Goal: Task Accomplishment & Management: Manage account settings

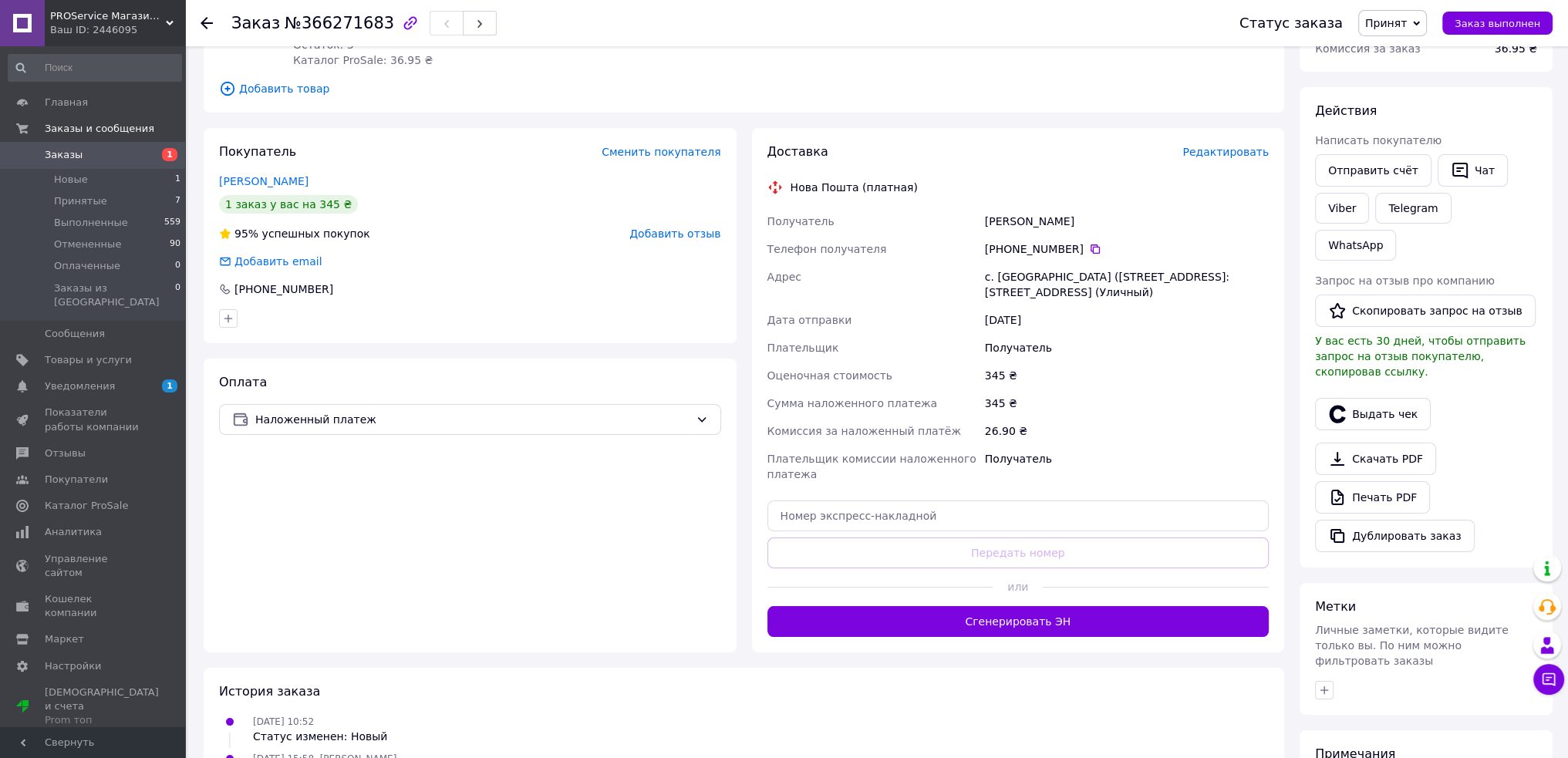
scroll to position [231, 0]
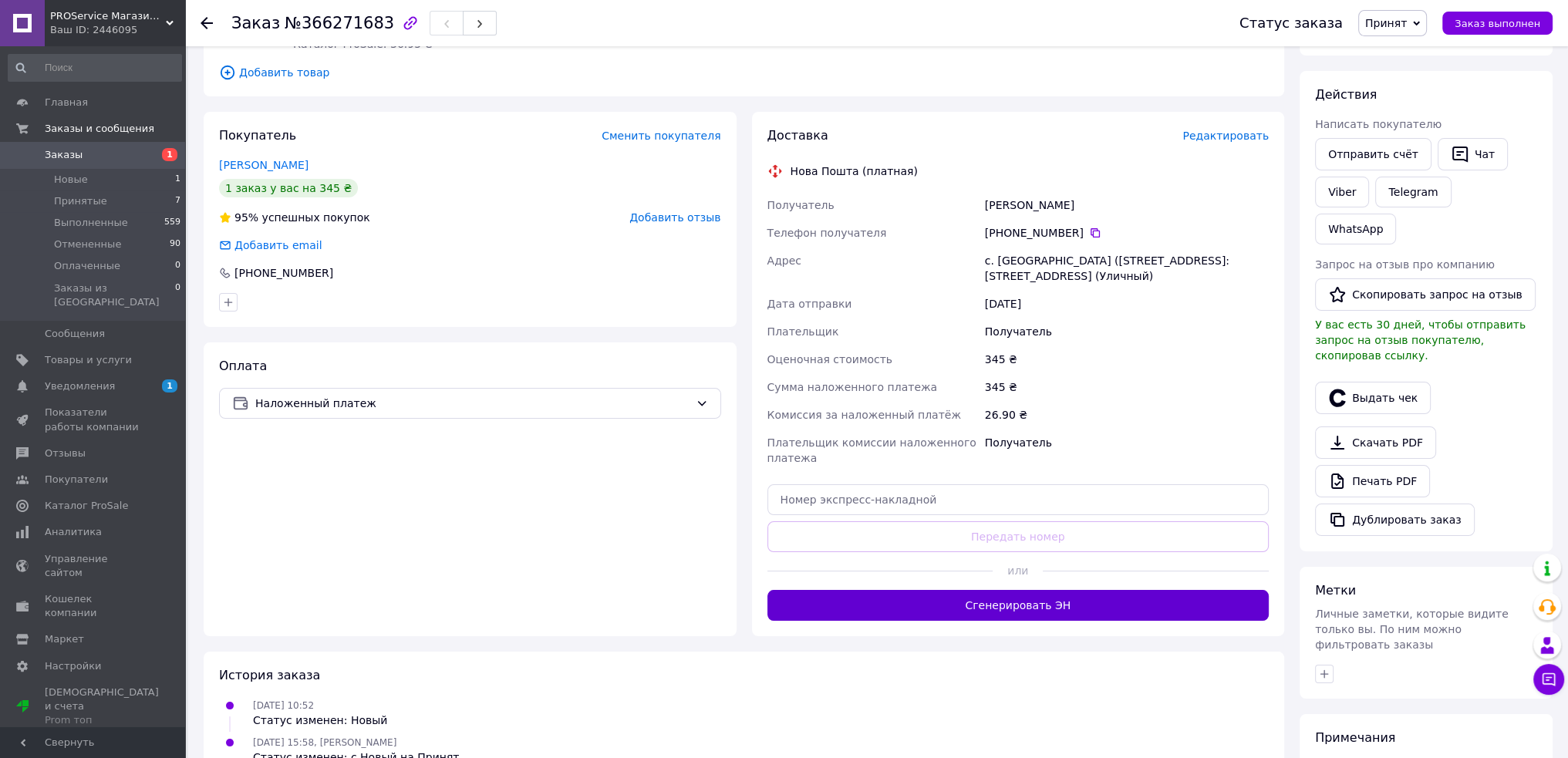
click at [971, 608] on button "Сгенерировать ЭН" at bounding box center [1018, 605] width 502 height 31
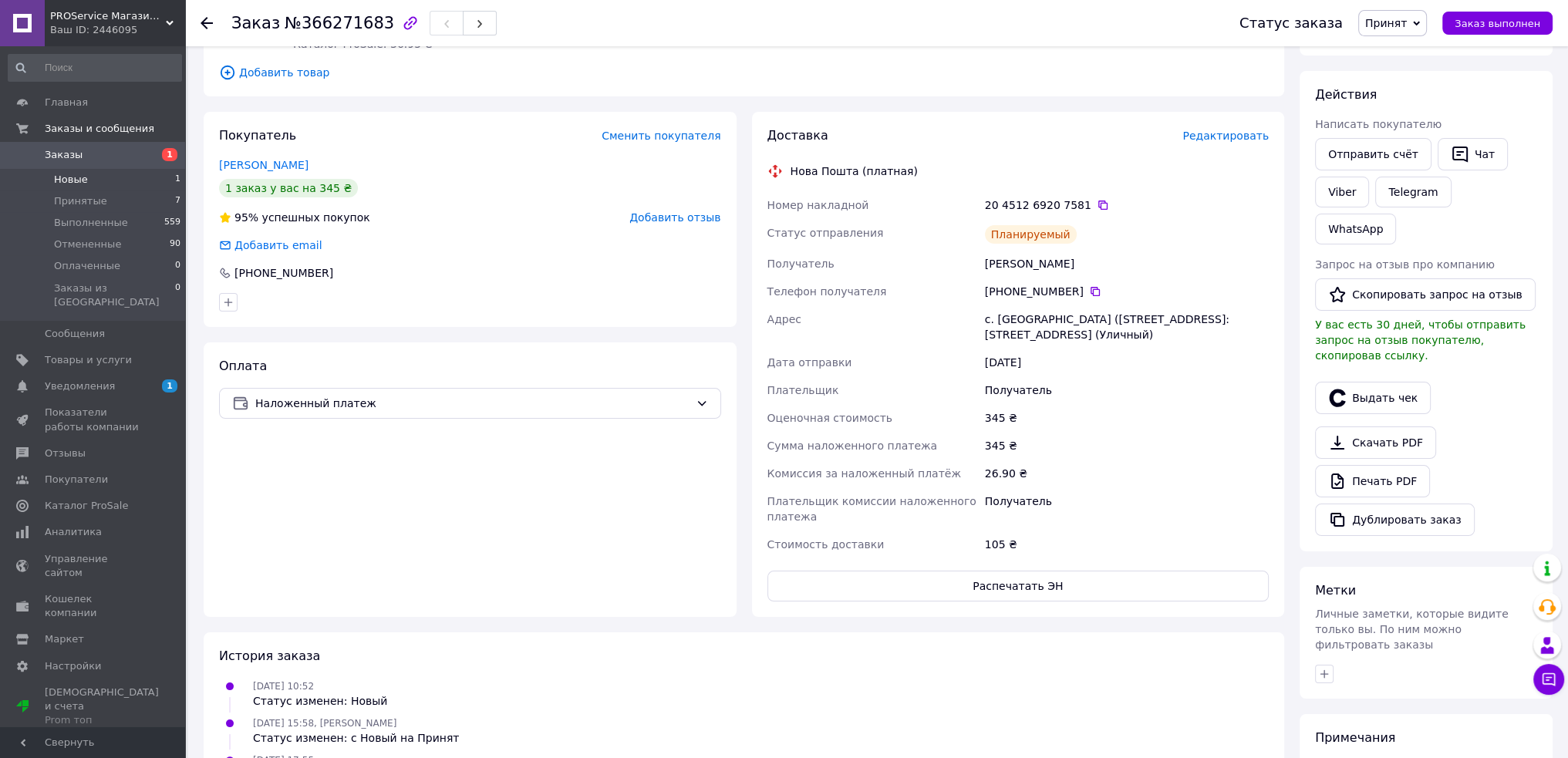
click at [109, 182] on li "Новые 1" at bounding box center [94, 179] width 190 height 21
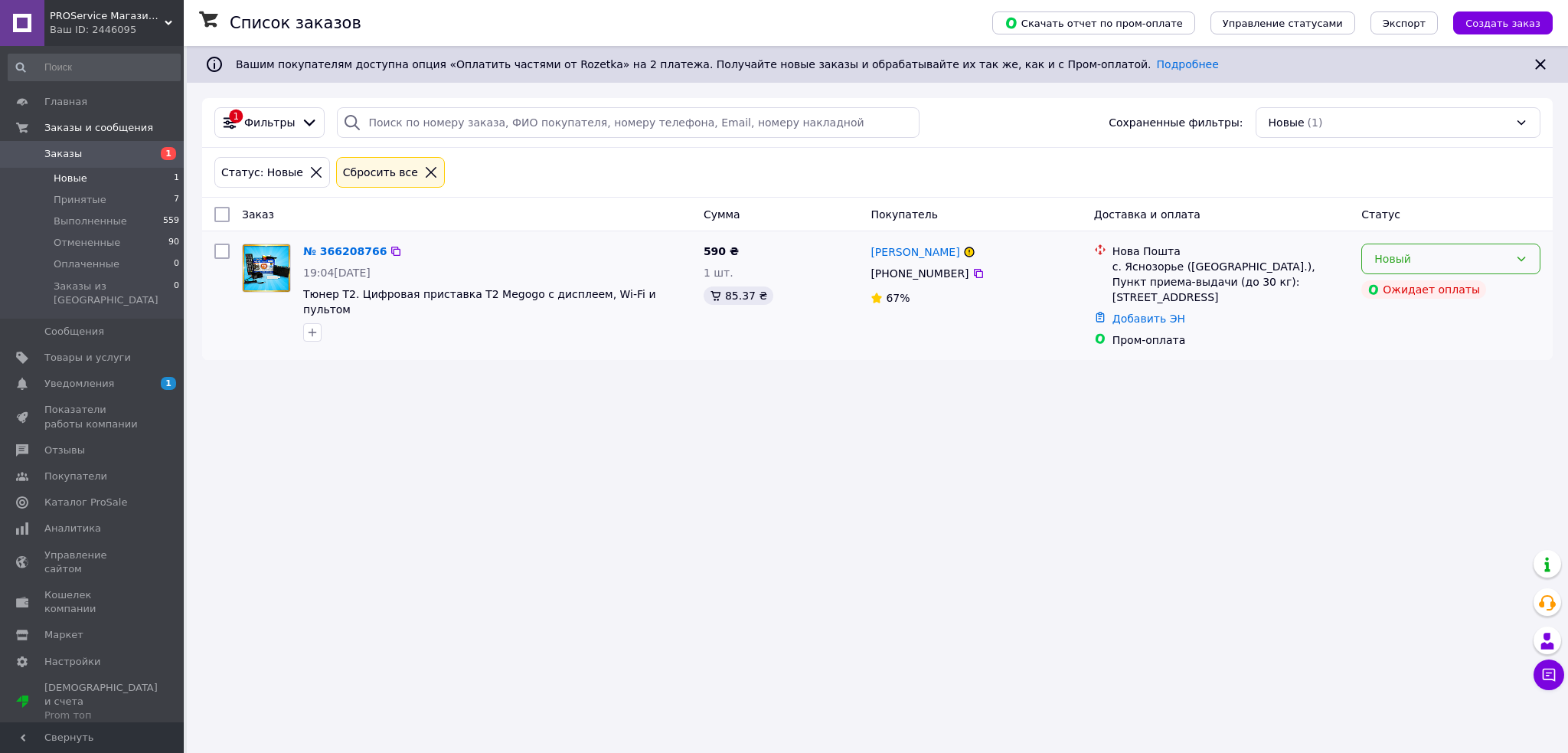
click at [1495, 263] on div "Новый" at bounding box center [1442, 259] width 135 height 17
click at [1433, 350] on li "Отменен" at bounding box center [1451, 347] width 177 height 27
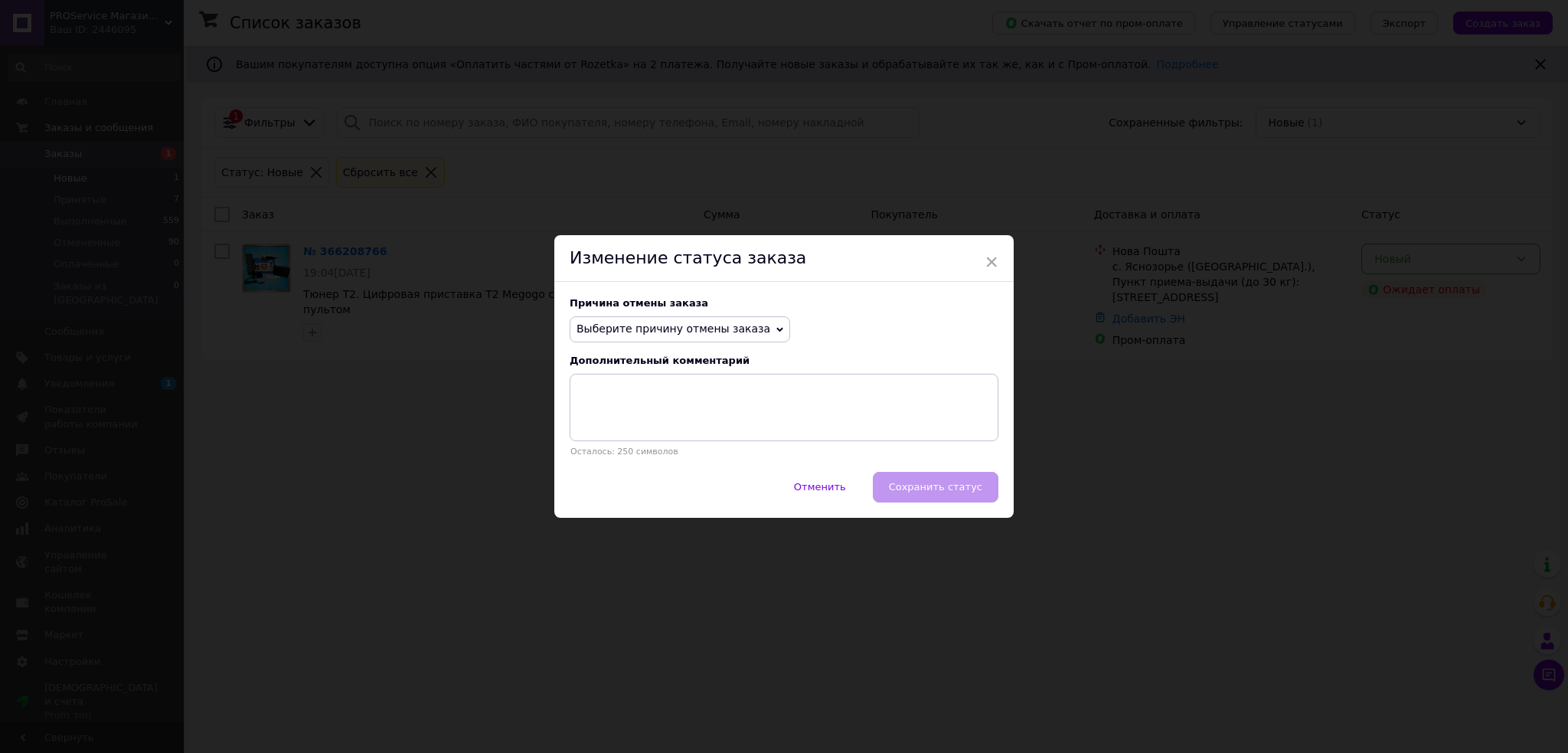
click at [655, 336] on span "Выберите причину отмены заказа" at bounding box center [680, 329] width 221 height 26
click at [648, 456] on li "Не получается дозвониться" at bounding box center [680, 466] width 219 height 21
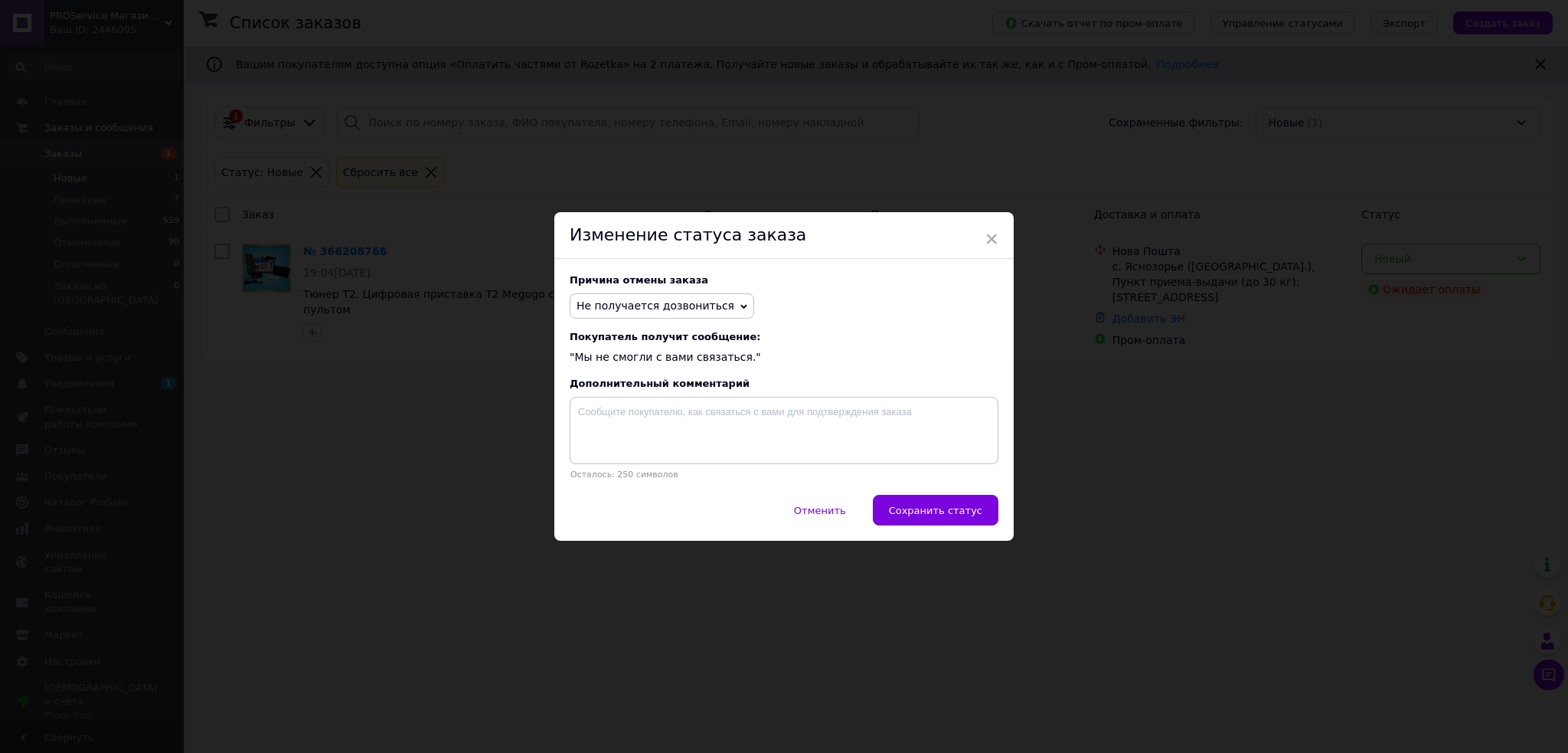
click at [678, 305] on span "Не получается дозвониться" at bounding box center [655, 305] width 158 height 12
click at [639, 418] on li "Заказ-дубликат" at bounding box center [662, 421] width 183 height 21
click at [918, 513] on span "Сохранить статус" at bounding box center [936, 510] width 94 height 11
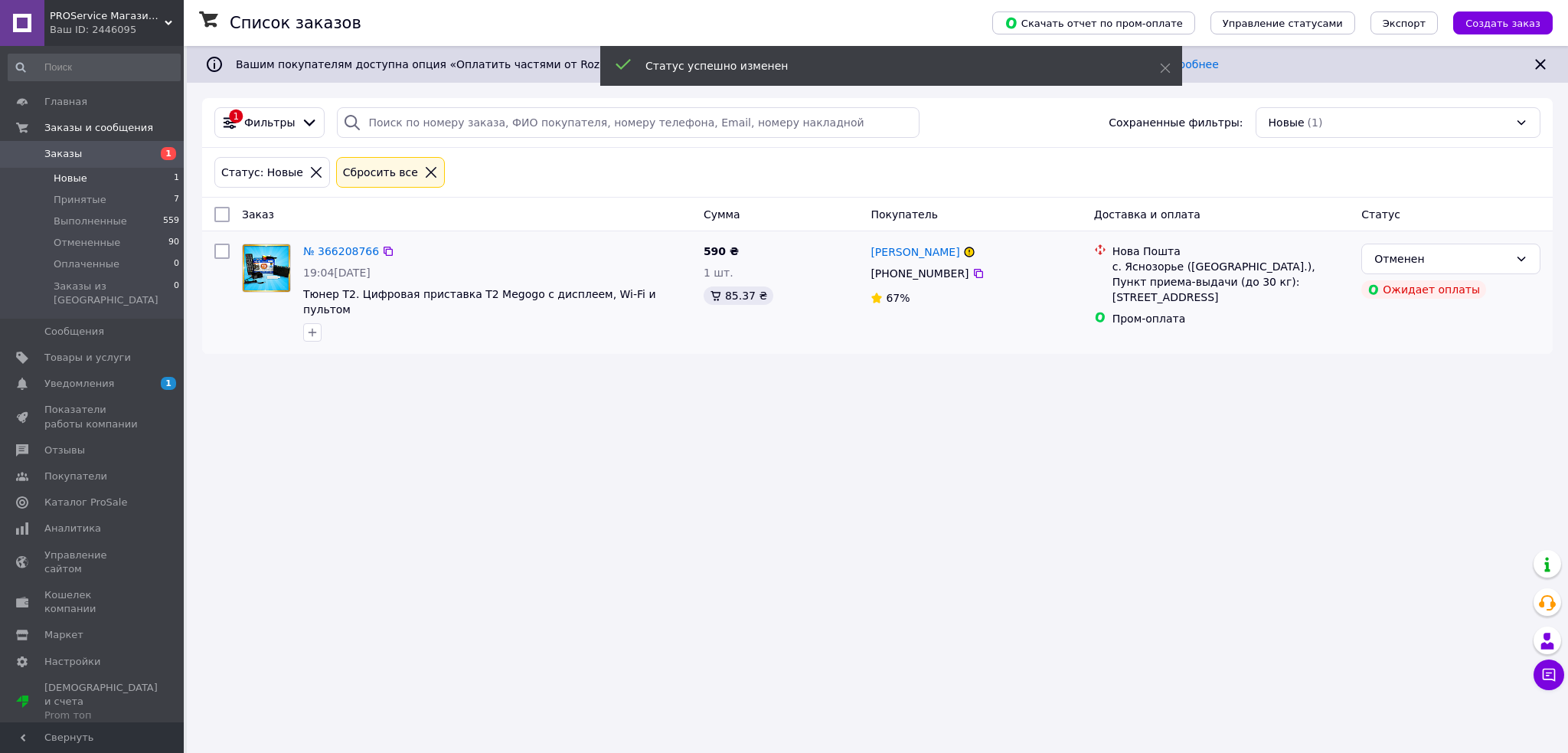
click at [275, 269] on img at bounding box center [267, 268] width 48 height 48
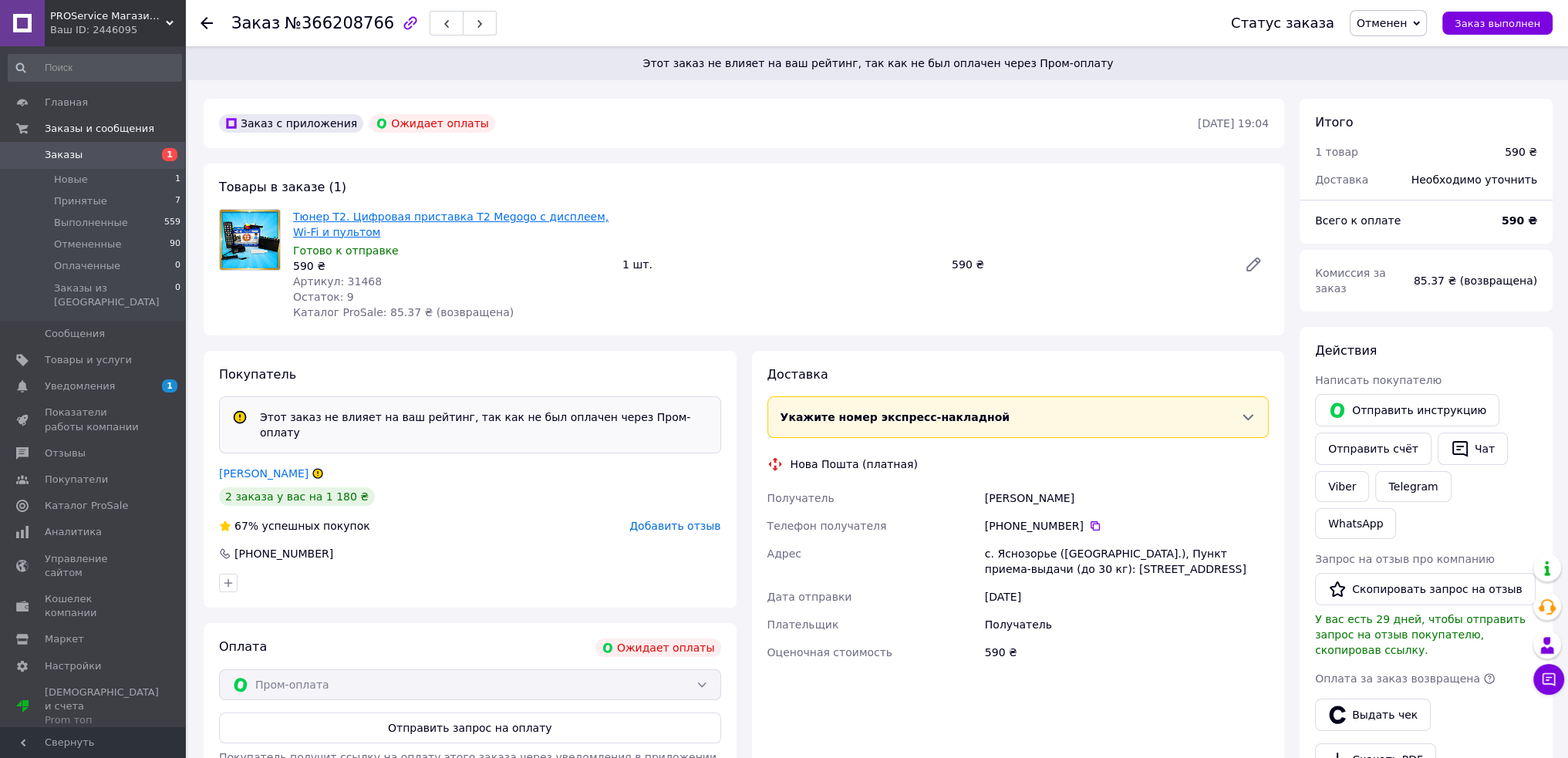
click at [329, 223] on link "Тюнер Т2. Цифровая приставка T2 Megogo с дисплеем, Wi-Fi и пультом" at bounding box center [450, 224] width 315 height 27
click at [117, 203] on li "Принятые 7" at bounding box center [94, 201] width 190 height 21
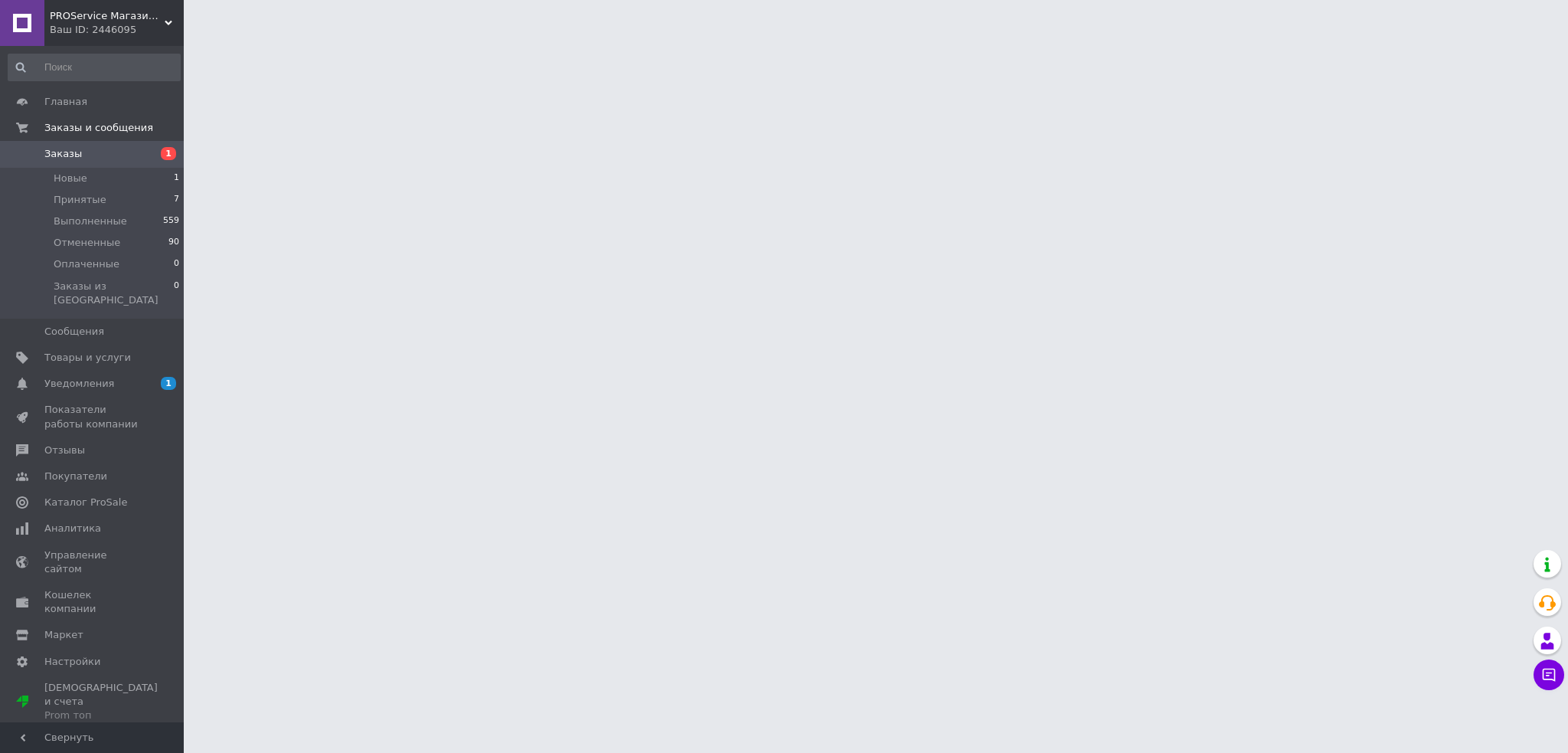
click at [86, 200] on span "Принятые" at bounding box center [80, 200] width 53 height 14
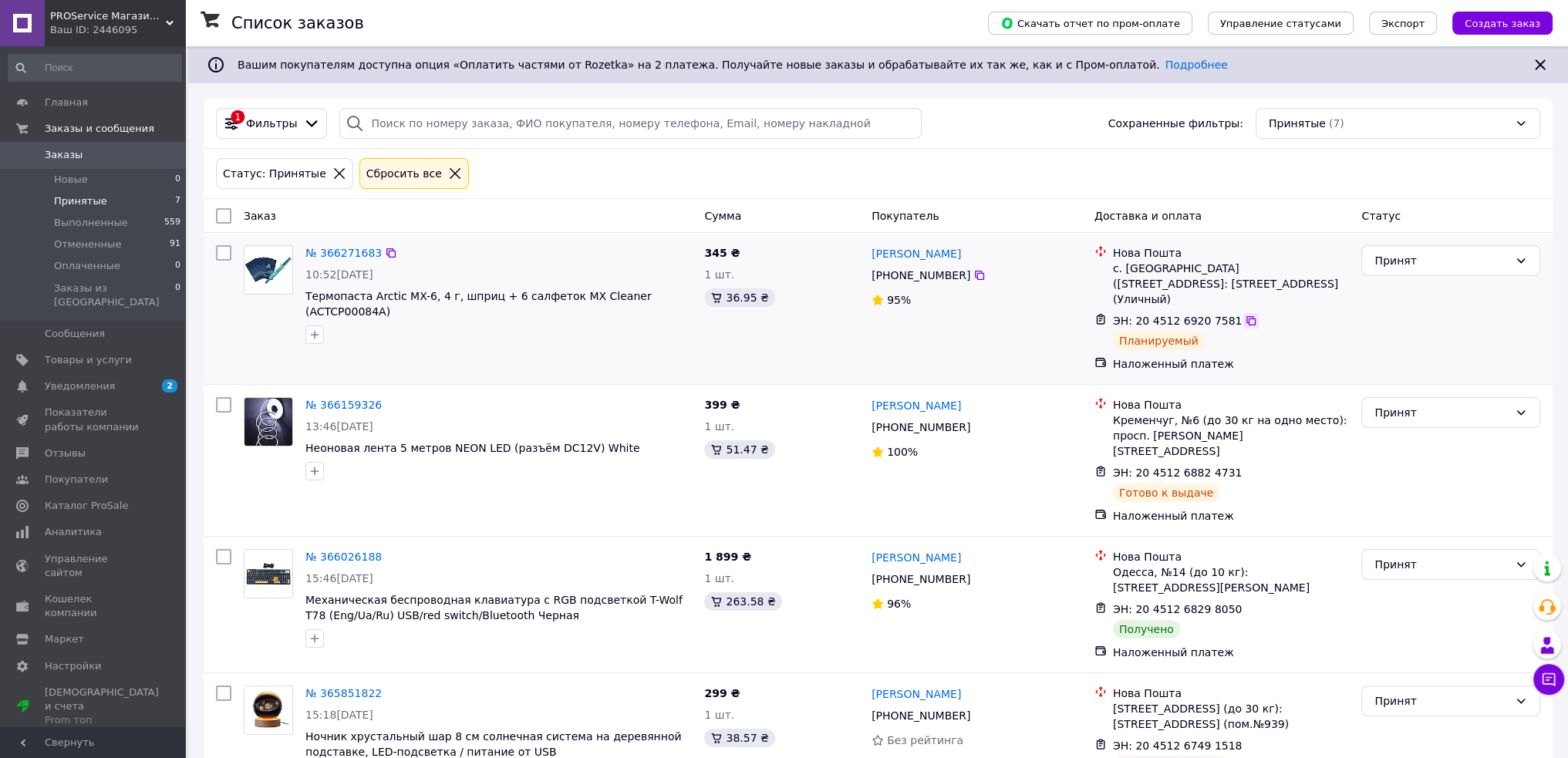
click at [1246, 320] on icon at bounding box center [1250, 320] width 9 height 9
click at [447, 290] on span "Термопаста Arctic MX-6, 4 г, шприц + 6 салфеток MX Cleaner (ACTCP00084A)" at bounding box center [478, 304] width 346 height 27
click at [450, 299] on span "Термопаста Arctic MX-6, 4 г, шприц + 6 салфеток MX Cleaner (ACTCP00084A)" at bounding box center [478, 304] width 346 height 27
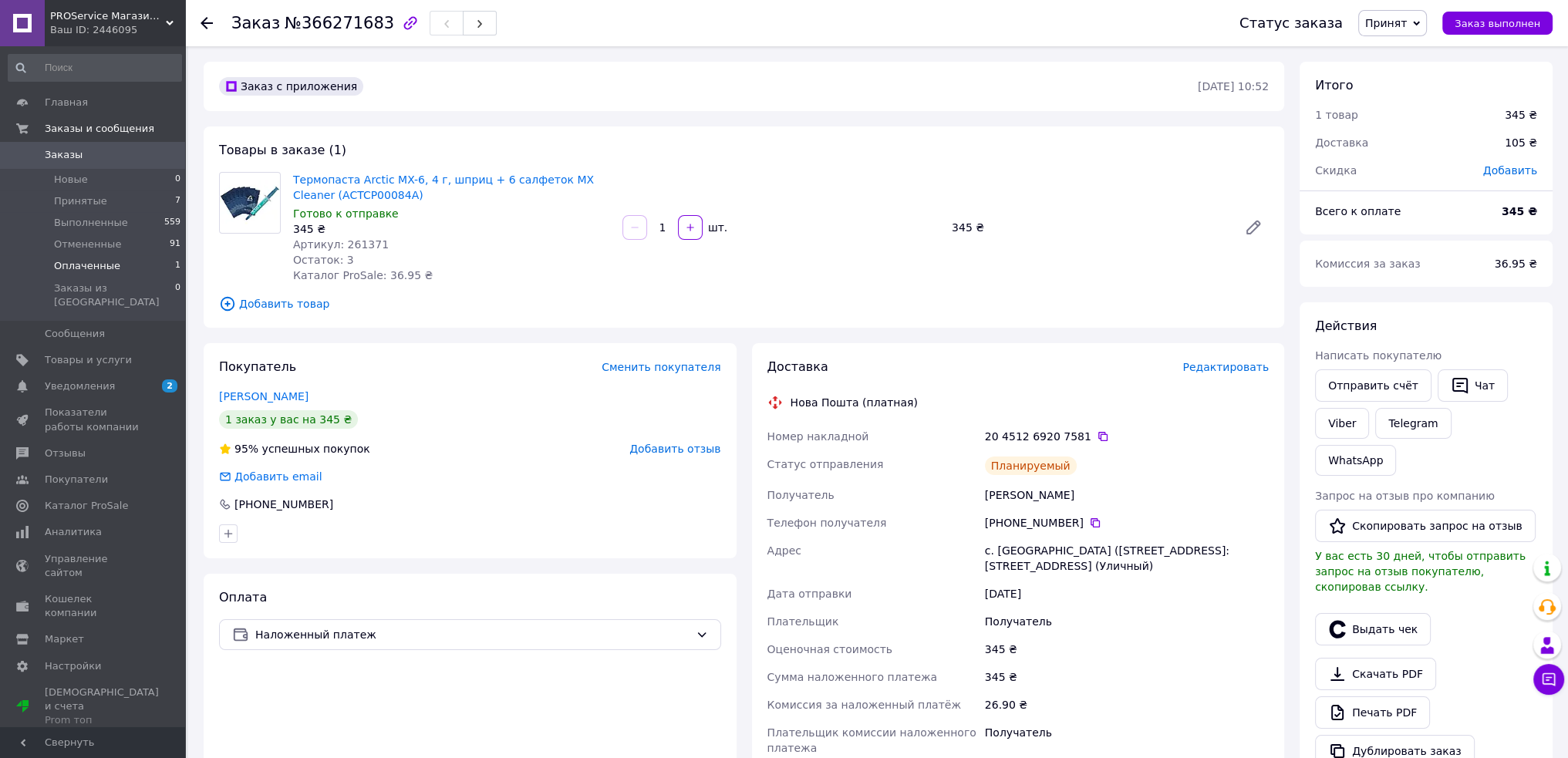
click at [136, 260] on li "Оплаченные 1" at bounding box center [94, 265] width 190 height 21
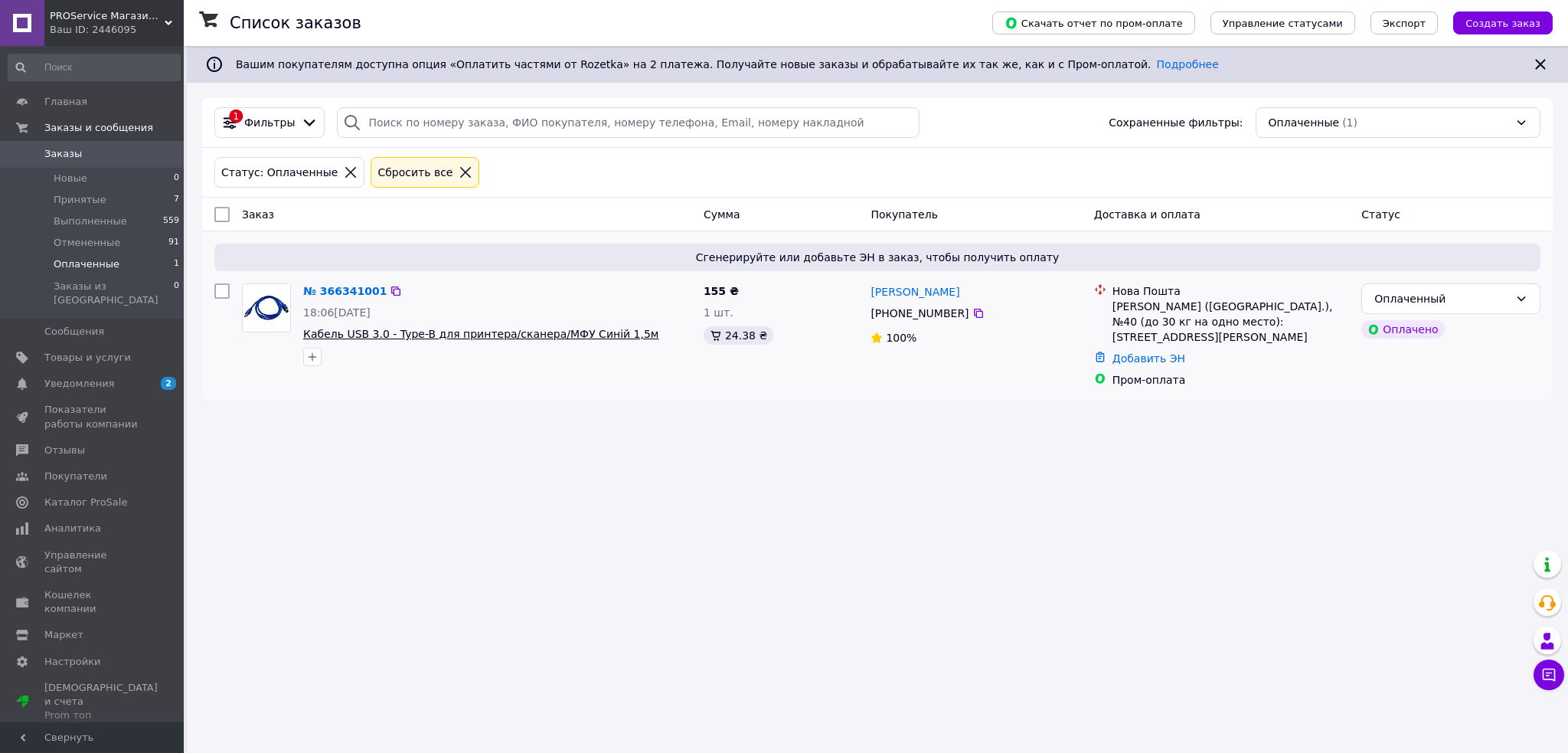
click at [506, 339] on span "Кабель USB 3.0 - Type-B для принтера/сканера/МФУ Синій 1,5м" at bounding box center [481, 333] width 356 height 12
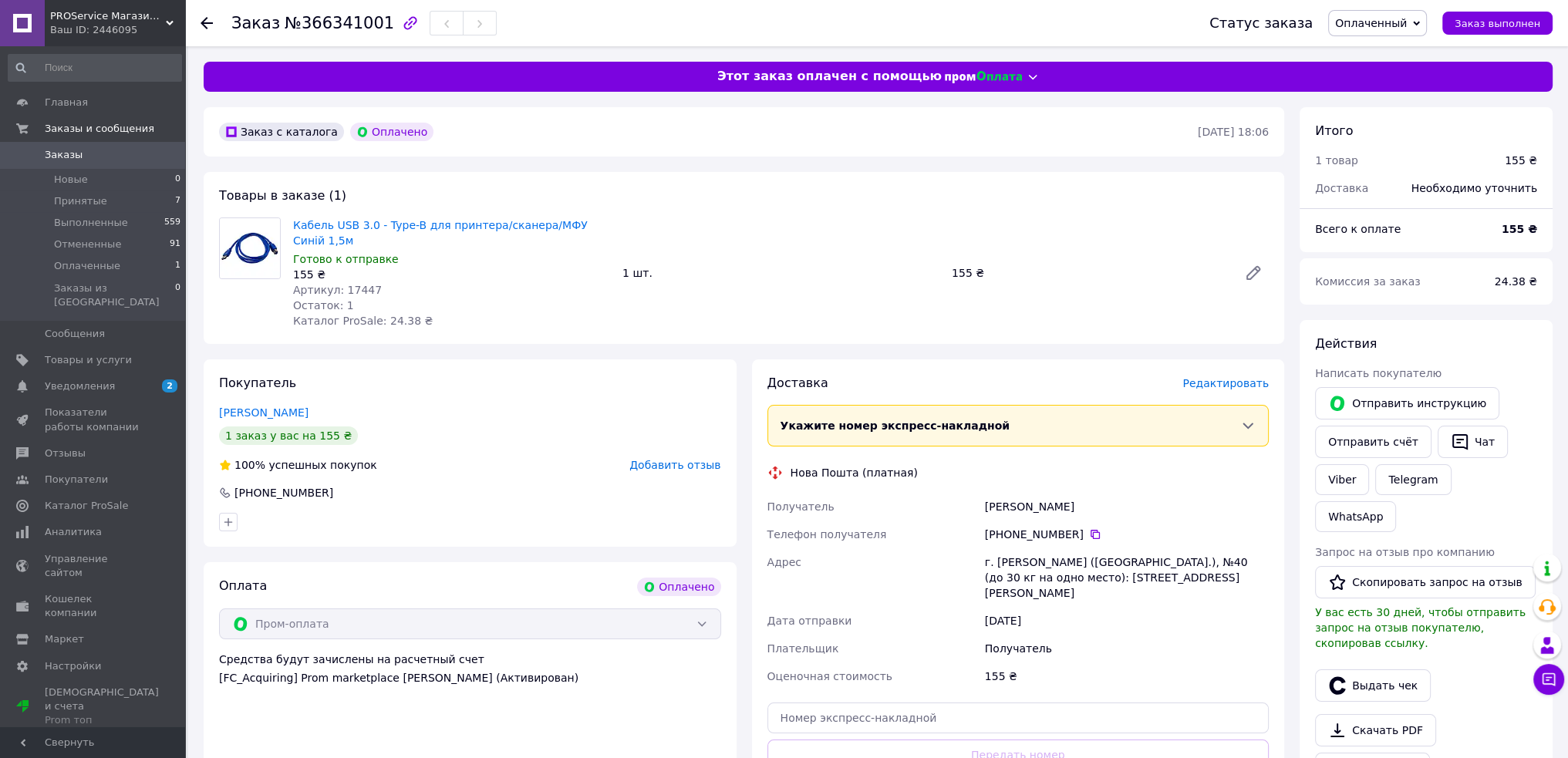
click at [259, 262] on img at bounding box center [250, 248] width 60 height 60
click at [258, 246] on img at bounding box center [250, 248] width 60 height 60
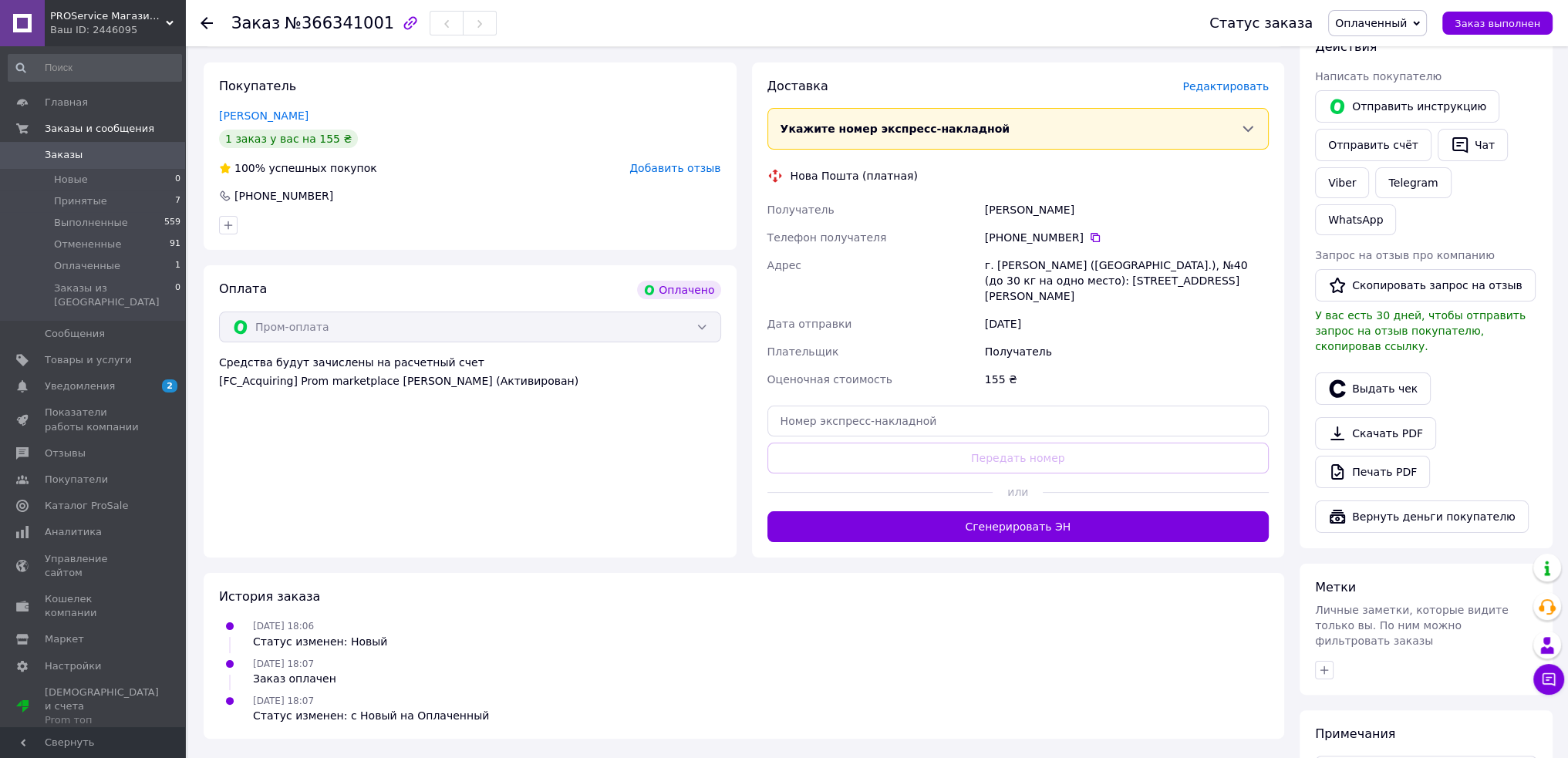
scroll to position [308, 0]
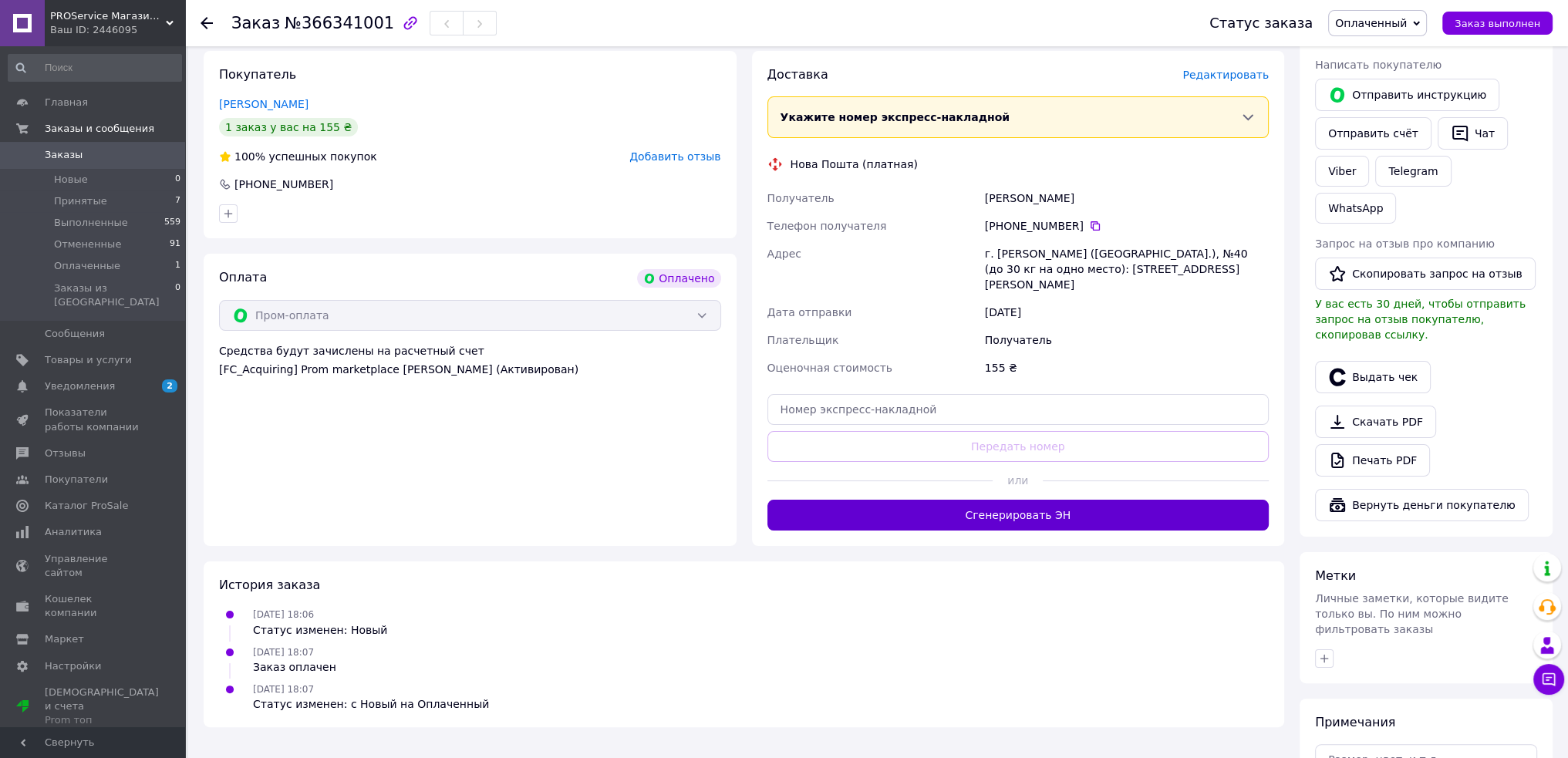
click at [1008, 500] on button "Сгенерировать ЭН" at bounding box center [1018, 515] width 502 height 31
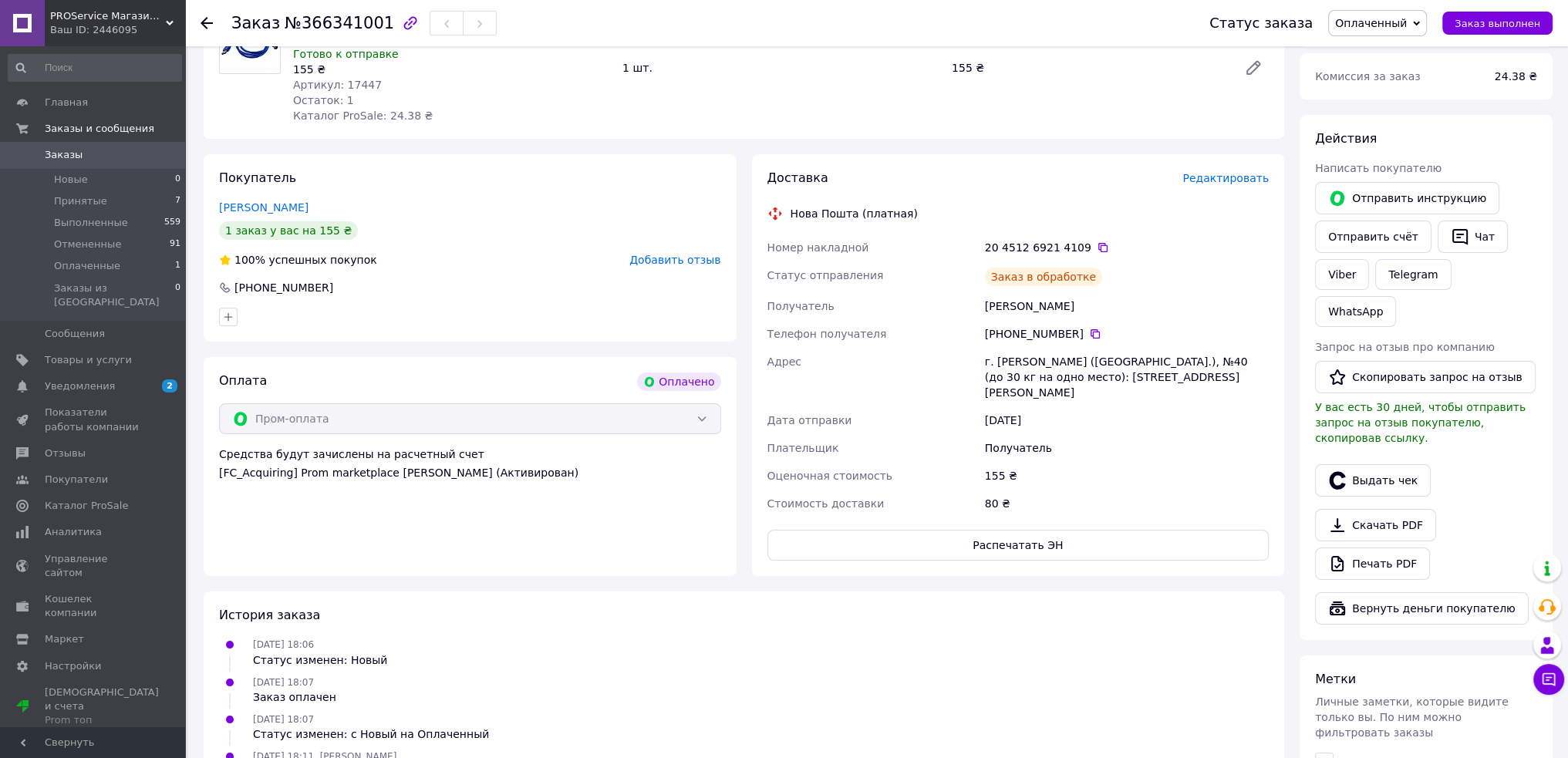
scroll to position [0, 0]
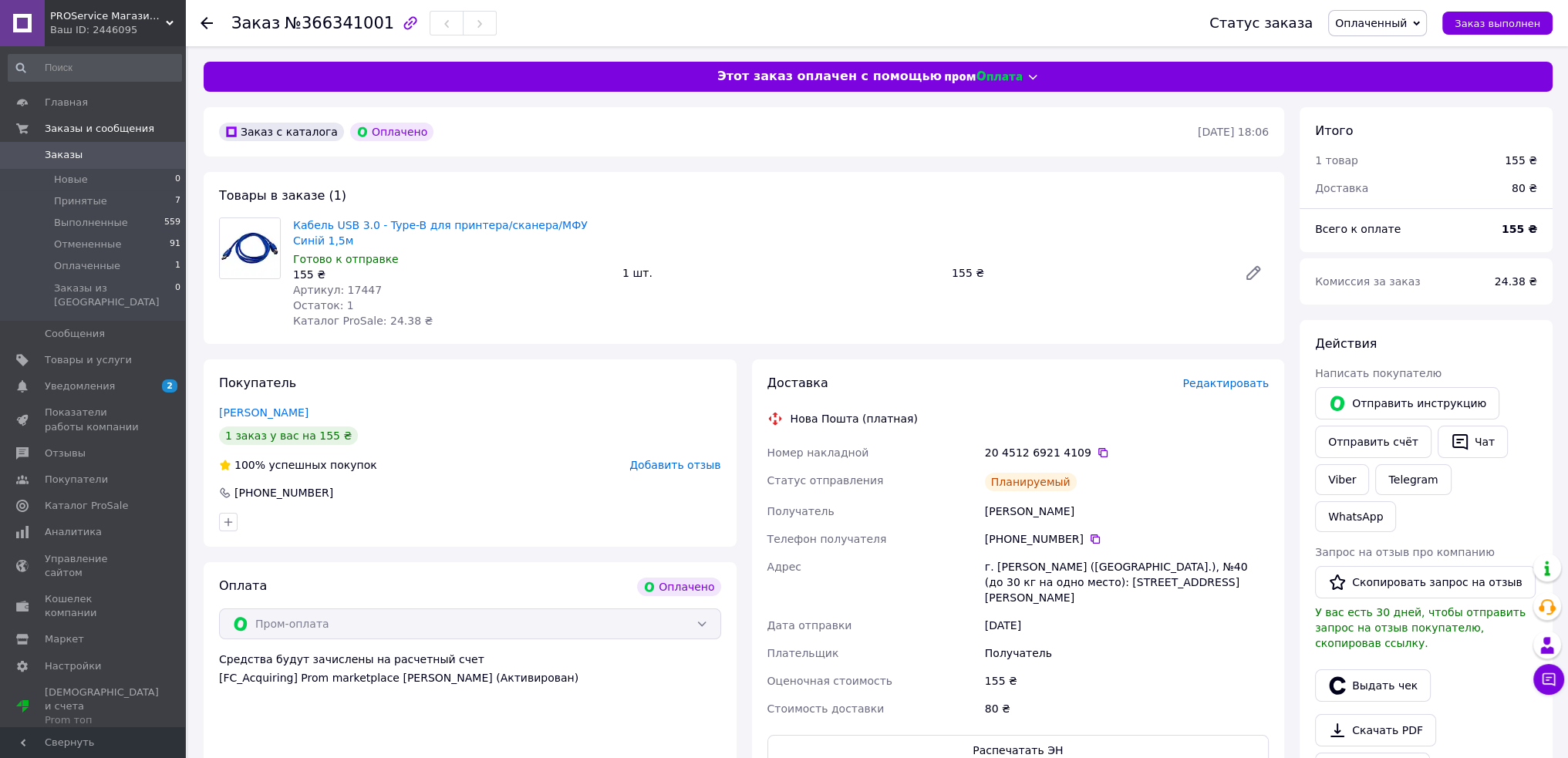
click at [256, 270] on img at bounding box center [250, 248] width 60 height 60
drag, startPoint x: 372, startPoint y: 276, endPoint x: 330, endPoint y: 280, distance: 42.2
click at [333, 282] on div "Артикул: 17447" at bounding box center [451, 290] width 317 height 15
click at [594, 298] on div "Остаток: 1" at bounding box center [451, 306] width 317 height 15
drag, startPoint x: 980, startPoint y: 555, endPoint x: 1069, endPoint y: 564, distance: 89.5
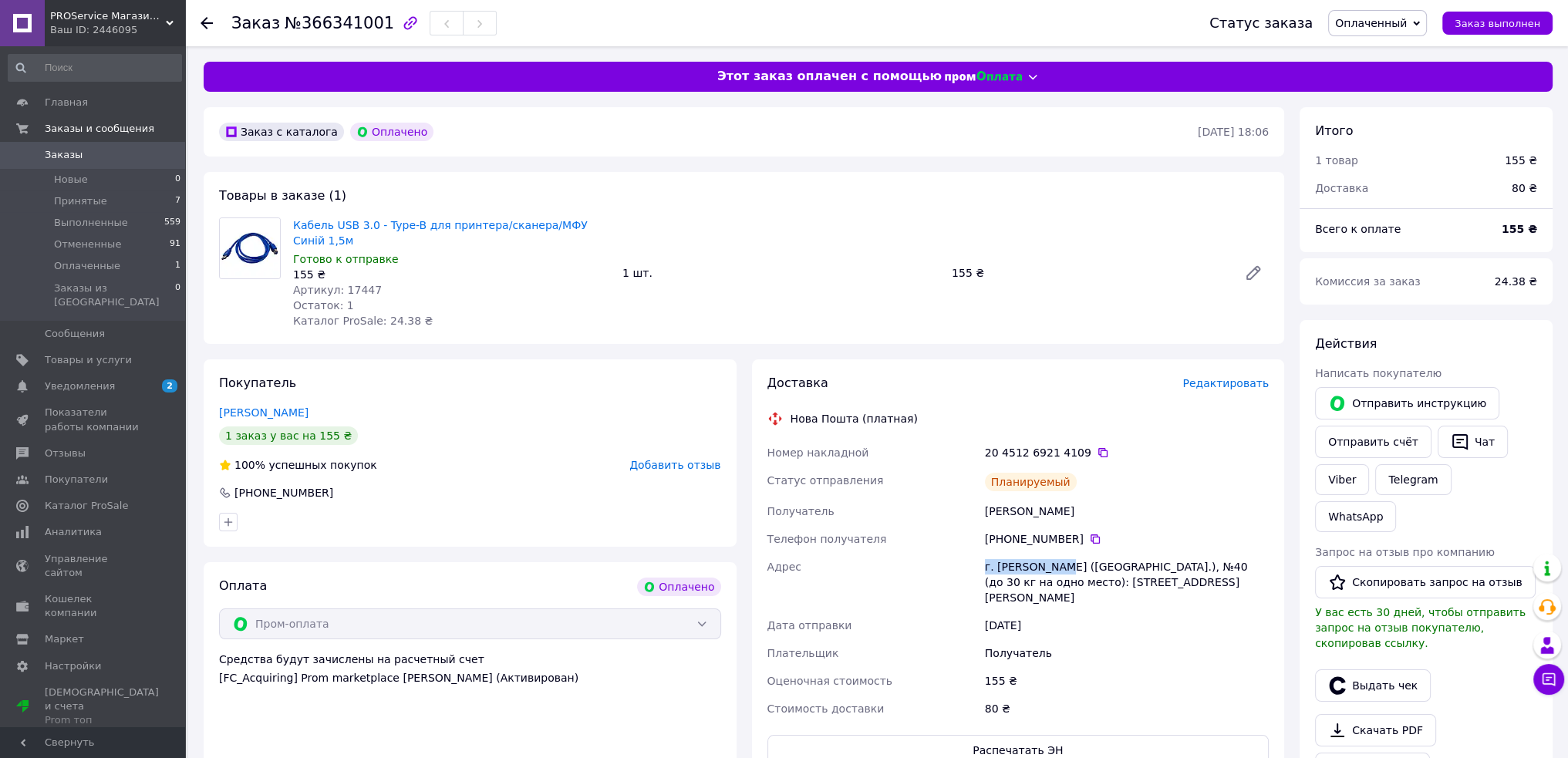
click at [1067, 560] on div "Номер накладной 20 4512 6921 4109   Статус отправления Планируемый Получатель Р…" at bounding box center [1018, 580] width 508 height 284
drag, startPoint x: 1077, startPoint y: 586, endPoint x: 1077, endPoint y: 570, distance: 16.0
click at [1077, 611] on div "12.10.2025" at bounding box center [1127, 625] width 290 height 27
drag, startPoint x: 1072, startPoint y: 523, endPoint x: 1011, endPoint y: 526, distance: 61.1
click at [1012, 531] on div "+380 66 172 18 26" at bounding box center [1127, 539] width 284 height 15
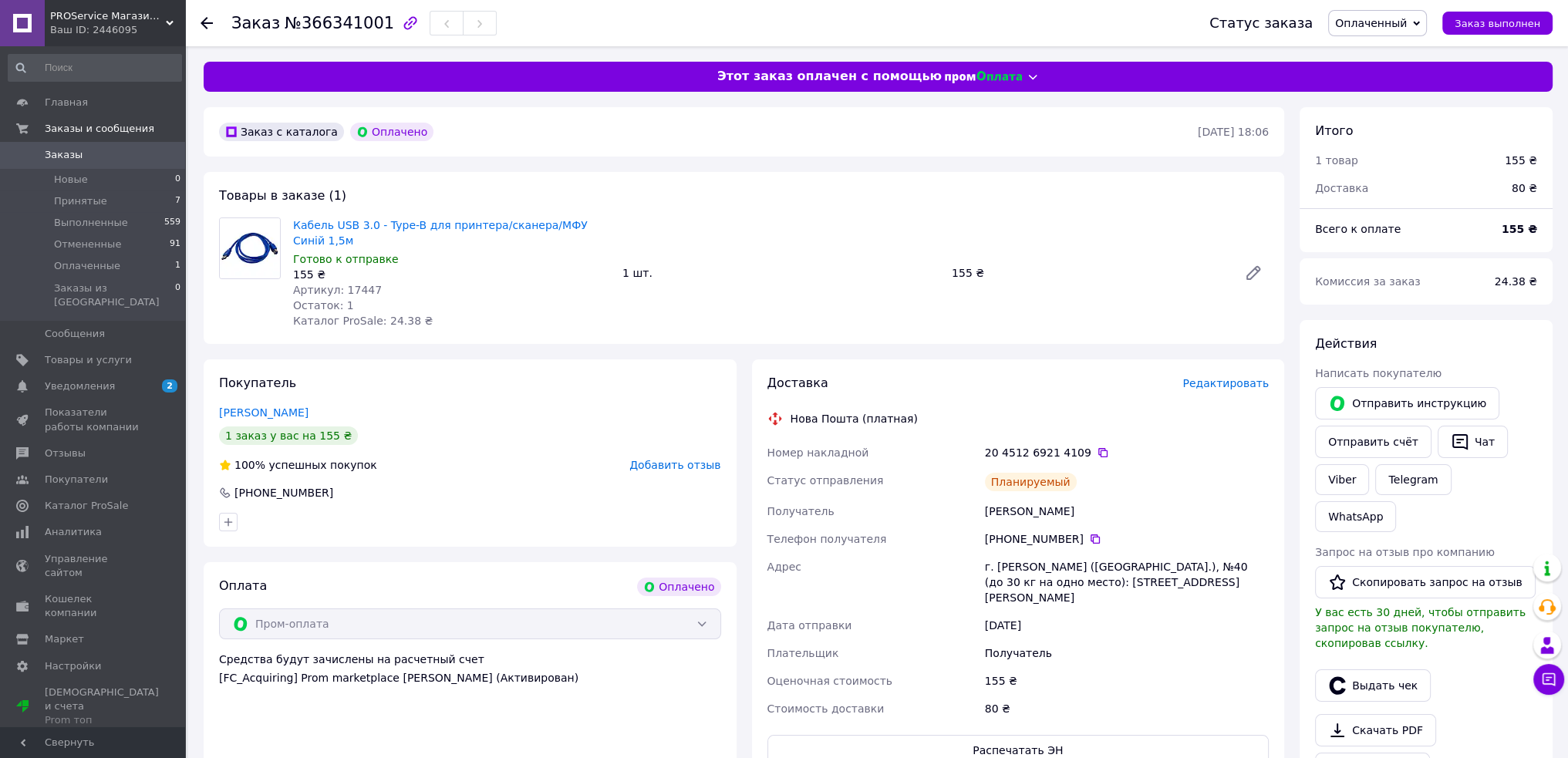
copy div "66 172 18 26"
